Goal: Transaction & Acquisition: Purchase product/service

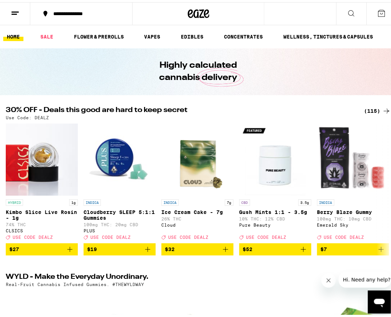
click at [370, 108] on div "(115)" at bounding box center [377, 108] width 27 height 9
